Goal: Task Accomplishment & Management: Use online tool/utility

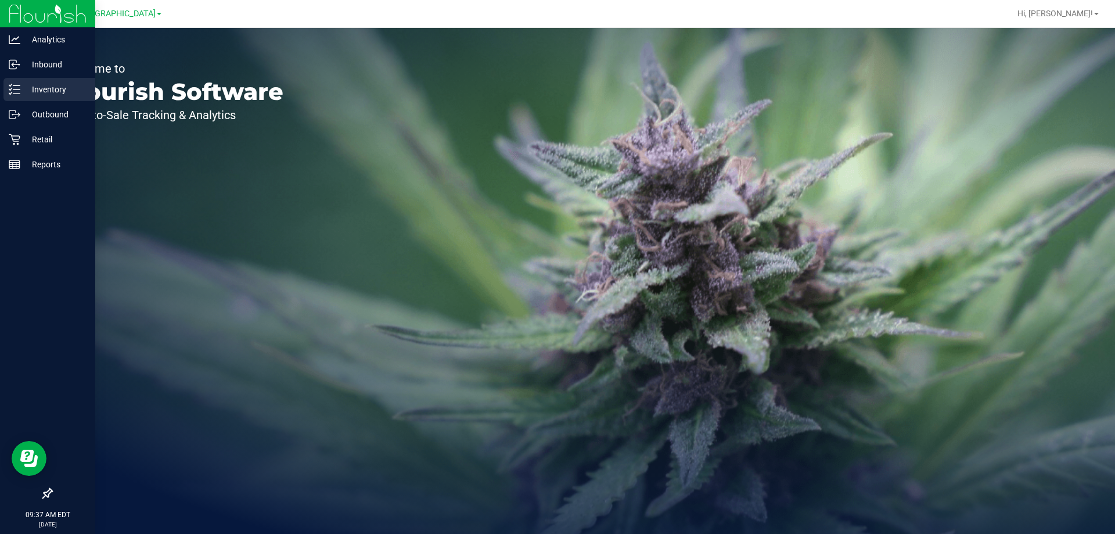
click at [38, 94] on p "Inventory" at bounding box center [55, 89] width 70 height 14
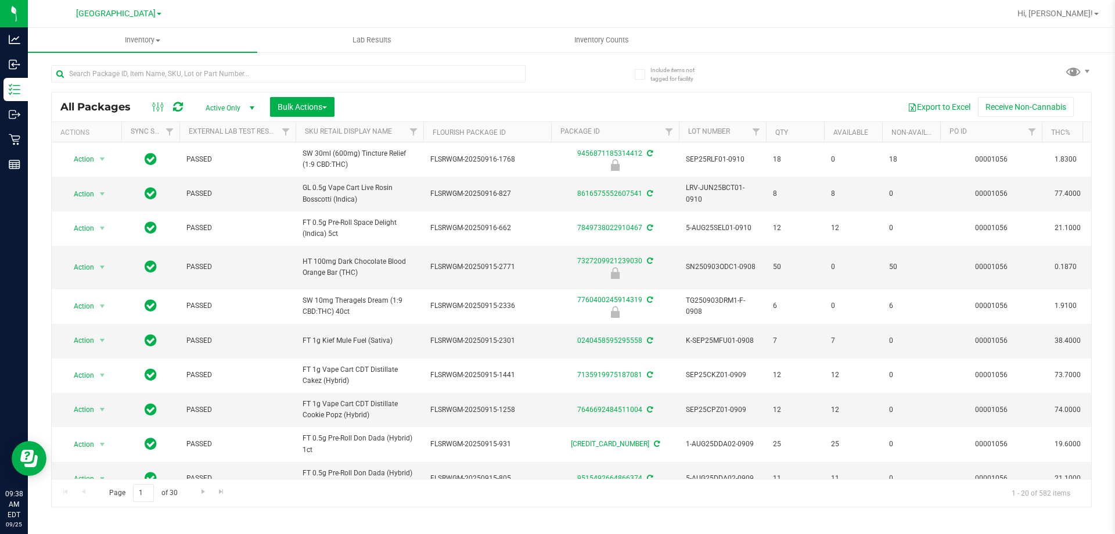
click at [169, 63] on div at bounding box center [311, 73] width 520 height 37
click at [167, 73] on input "text" at bounding box center [288, 73] width 475 height 17
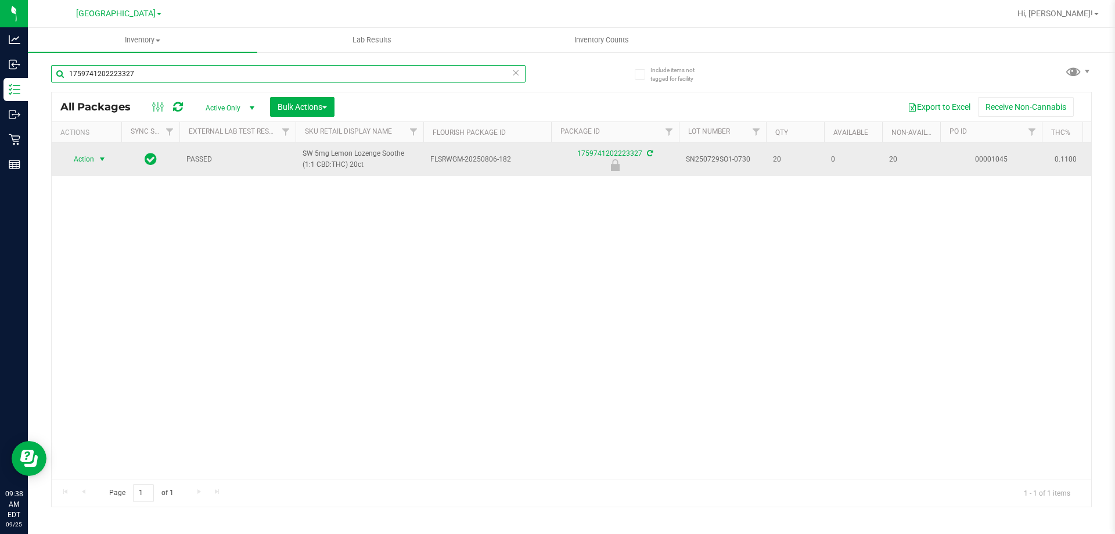
type input "1759741202223327"
click at [94, 163] on span "Action" at bounding box center [78, 159] width 31 height 16
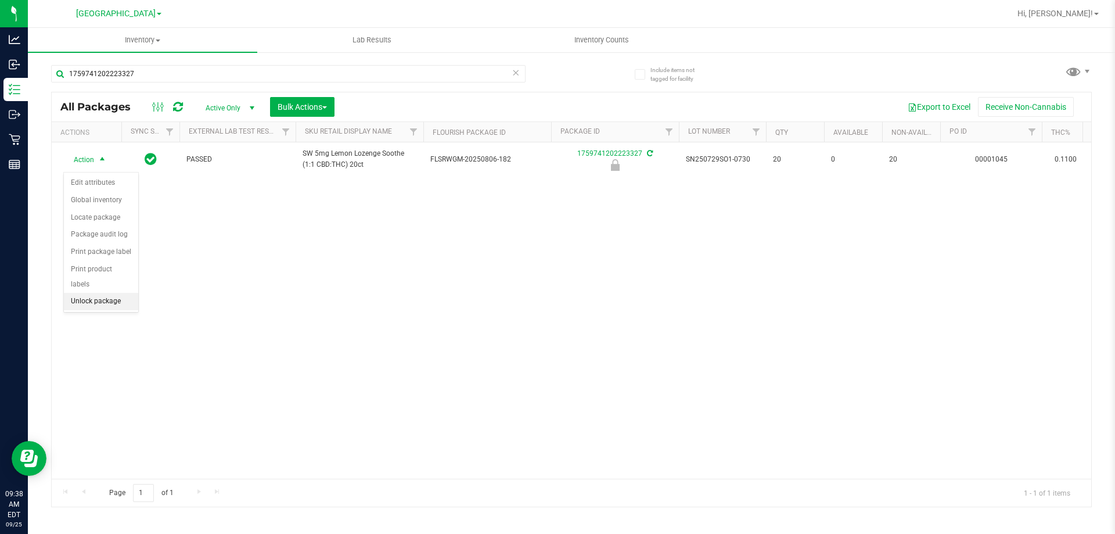
click at [98, 293] on li "Unlock package" at bounding box center [101, 301] width 74 height 17
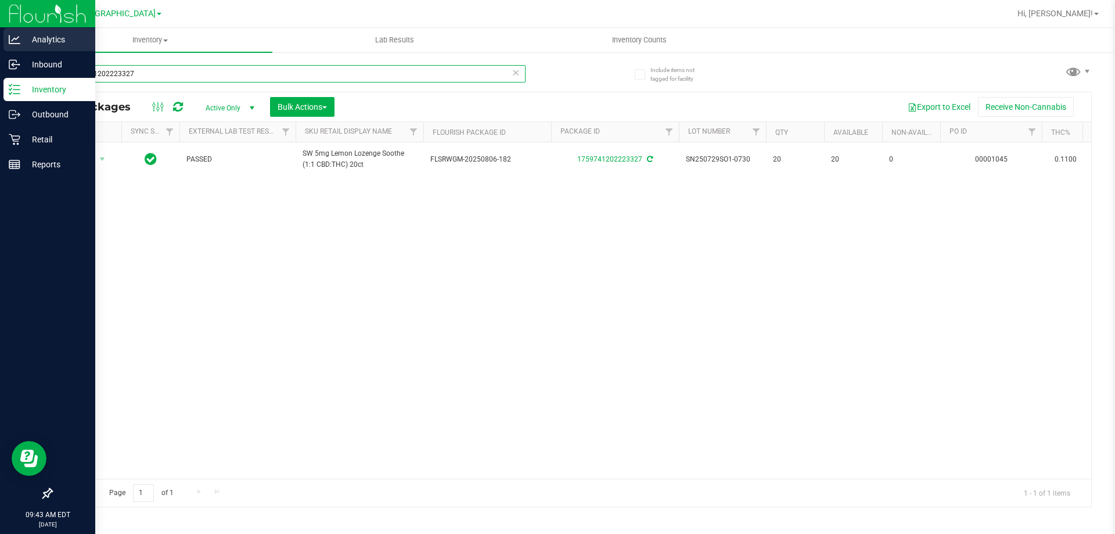
drag, startPoint x: 185, startPoint y: 70, endPoint x: 0, endPoint y: 48, distance: 186.7
click at [0, 53] on div "Analytics Inbound Inventory Outbound Retail Reports 09:43 AM EDT [DATE] 09/25 […" at bounding box center [557, 267] width 1115 height 534
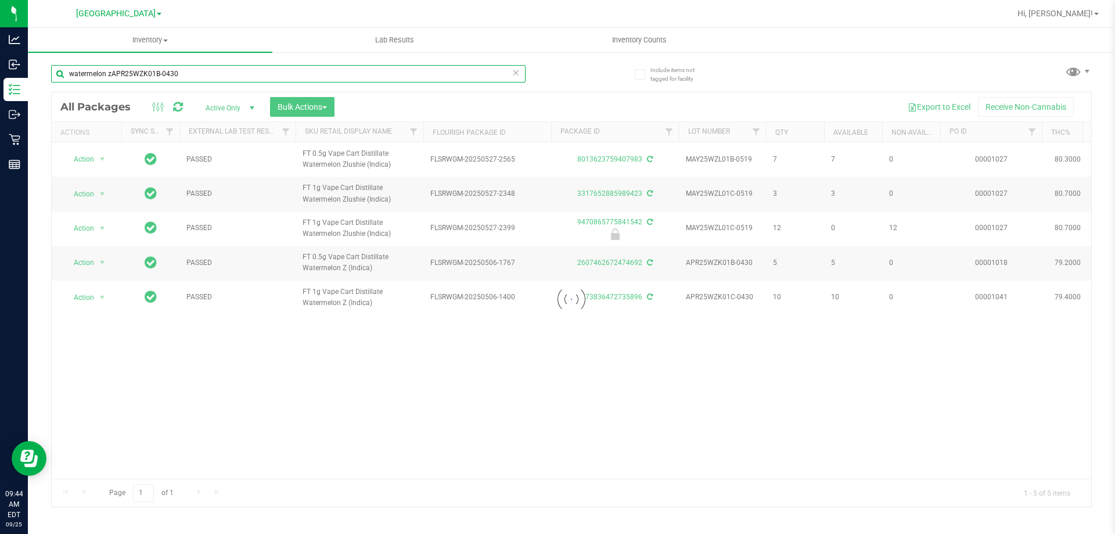
type input "watermelon zAPR25WZK01B-0430"
